Goal: Information Seeking & Learning: Learn about a topic

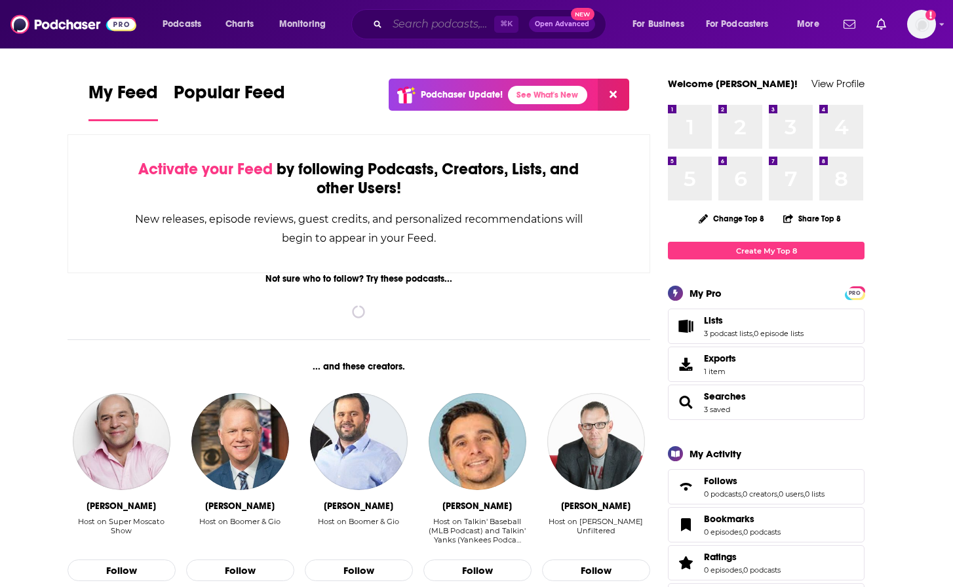
click at [448, 18] on input "Search podcasts, credits, & more..." at bounding box center [440, 24] width 107 height 21
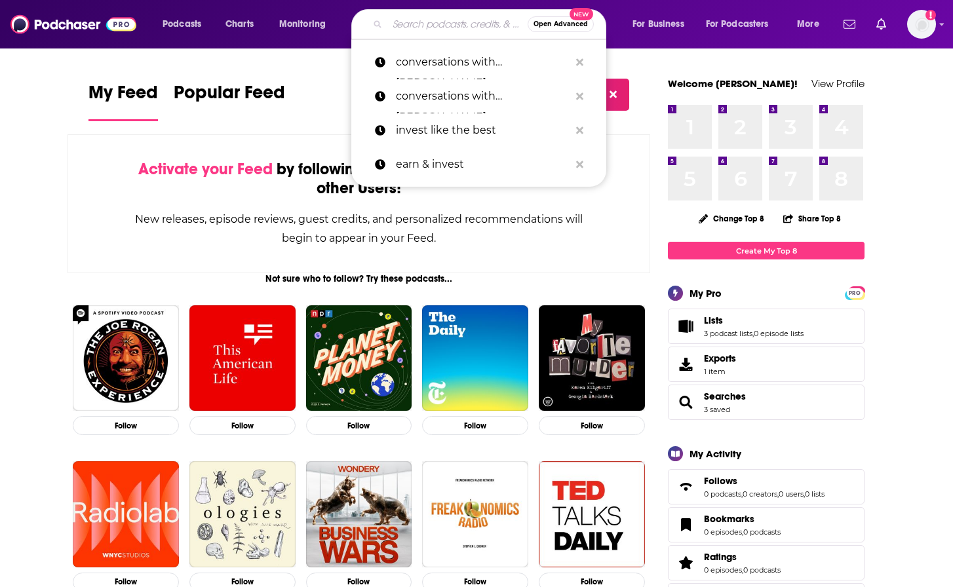
paste input "Curiosity Entangled"
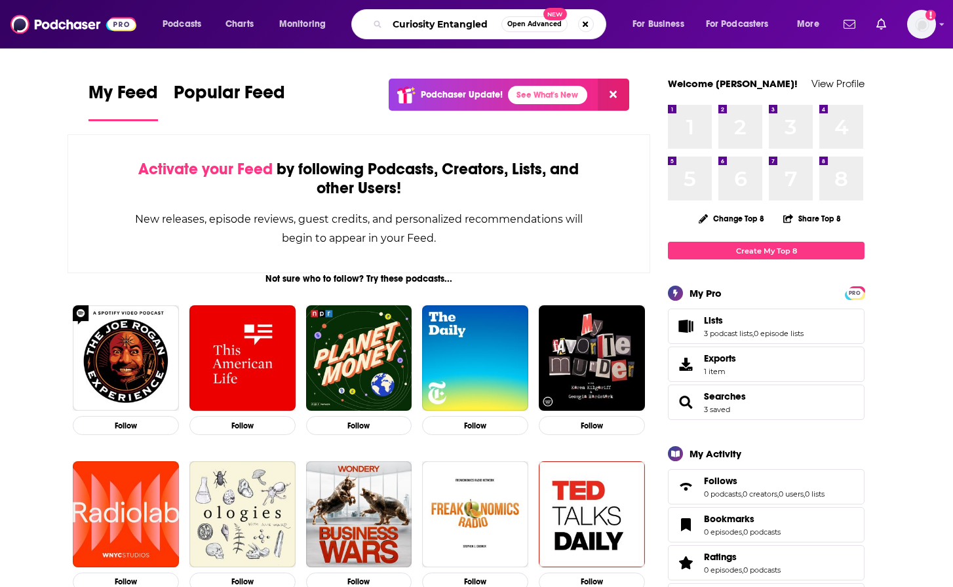
type input "Curiosity Entangled"
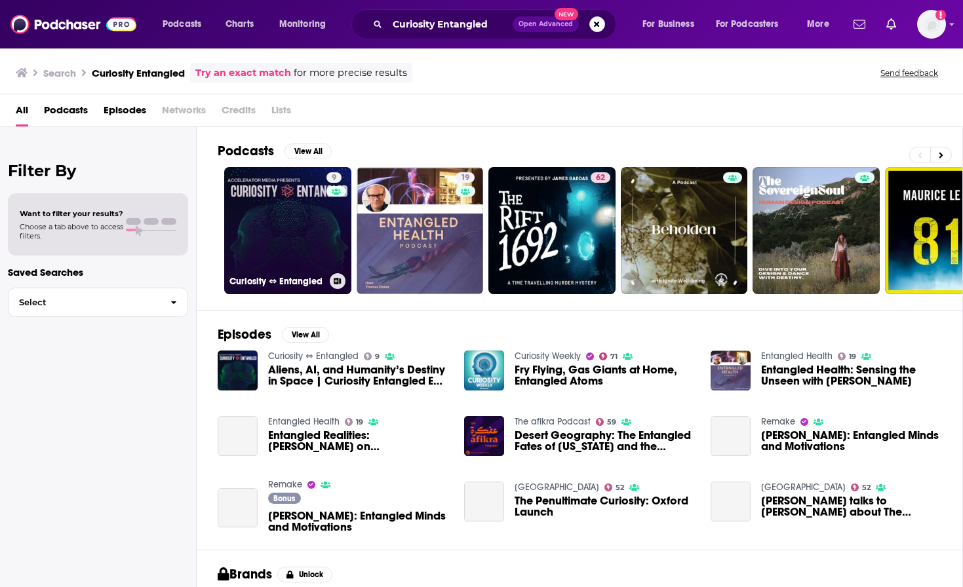
click at [297, 204] on link "9 Curiosity ⇔ Entangled" at bounding box center [287, 230] width 127 height 127
